Goal: Check status

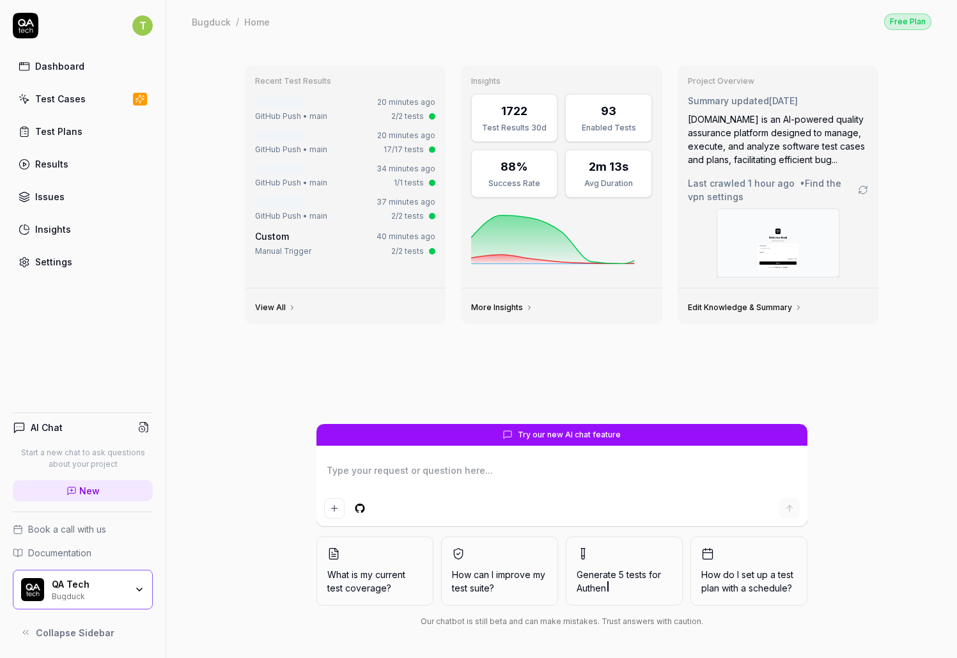
type textarea "*"
click at [56, 158] on div "Results" at bounding box center [51, 163] width 33 height 13
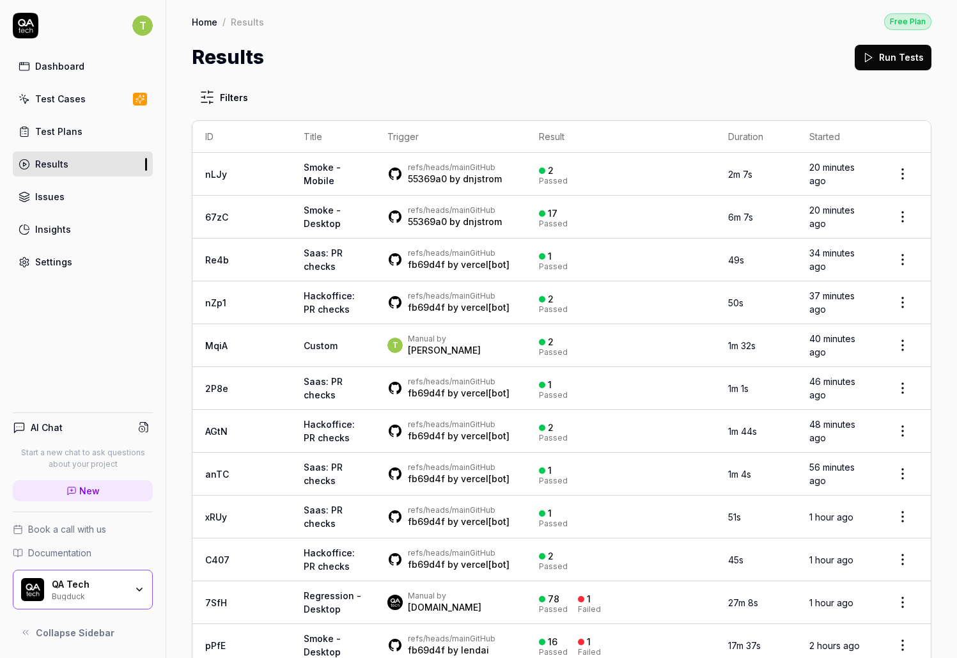
click at [213, 219] on link "67zC" at bounding box center [216, 217] width 23 height 11
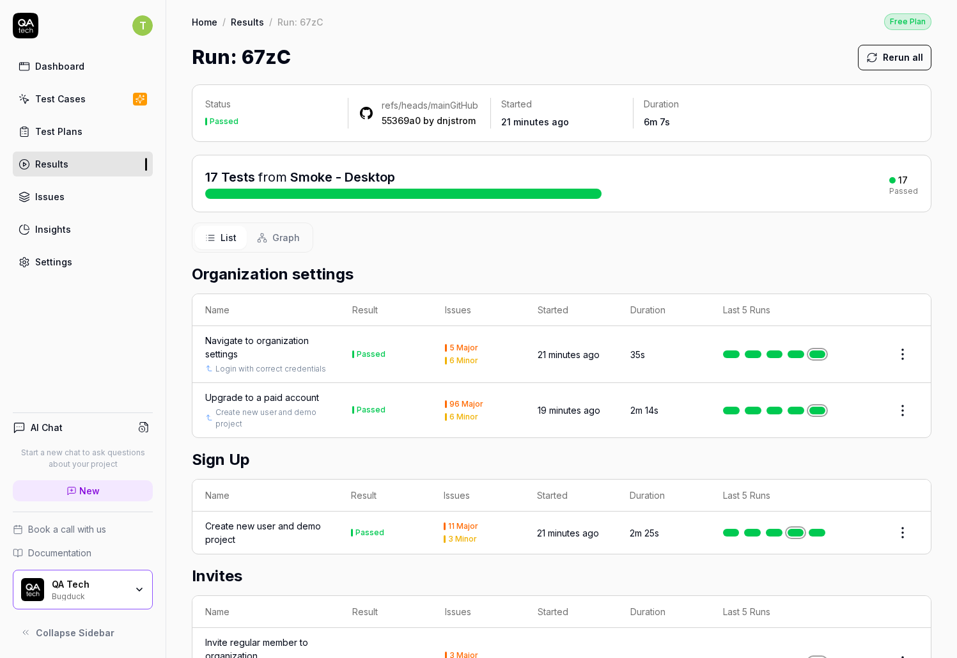
click at [290, 244] on span "Graph" at bounding box center [285, 237] width 27 height 13
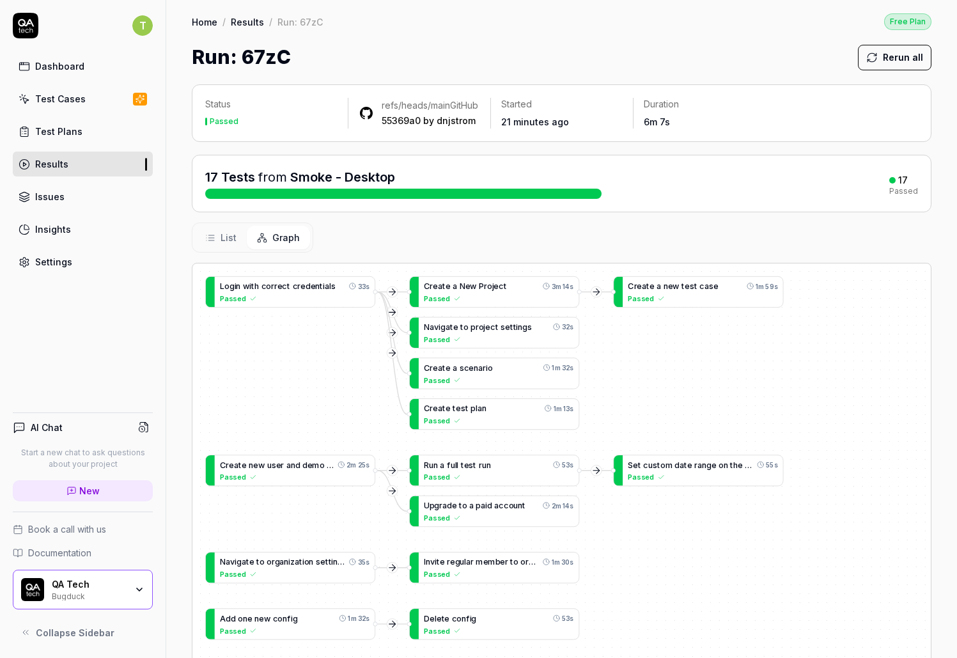
click at [235, 244] on span "List" at bounding box center [229, 237] width 16 height 13
